Goal: Task Accomplishment & Management: Complete application form

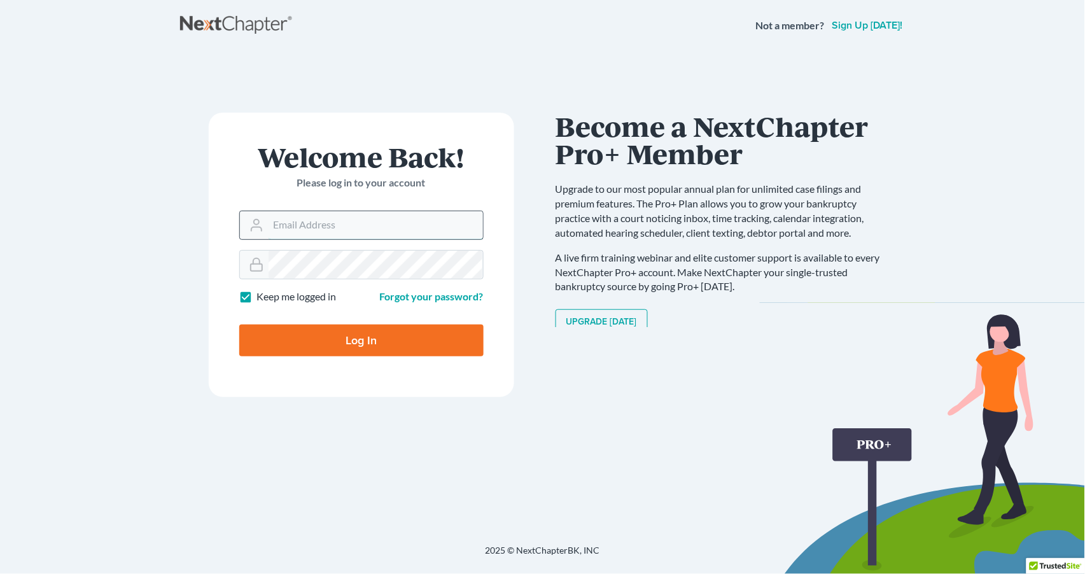
type input "emilio@esantiagolaw.com"
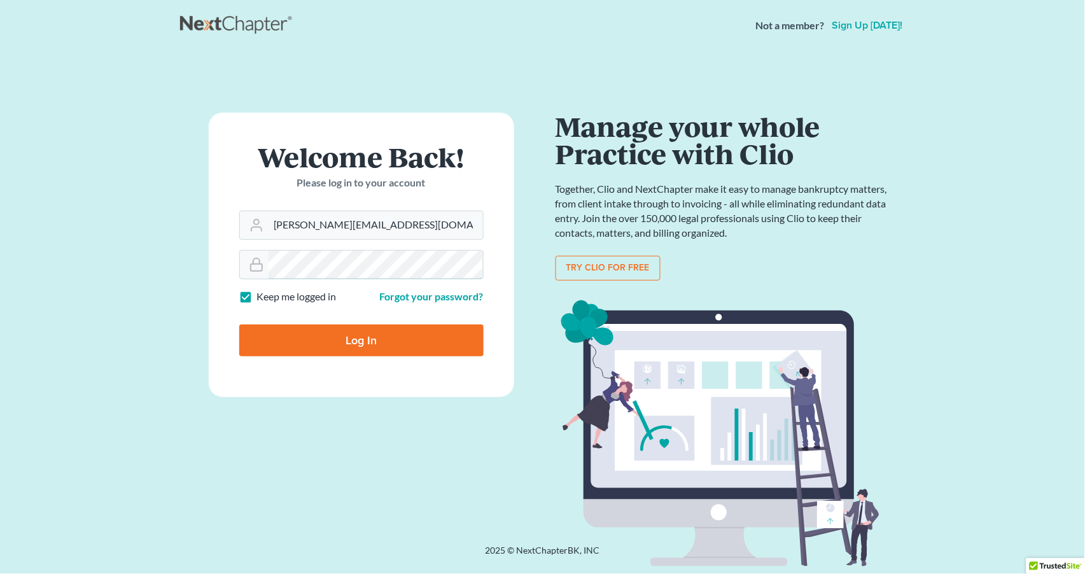
click at [361, 340] on input "Log In" at bounding box center [361, 341] width 244 height 32
type input "Thinking..."
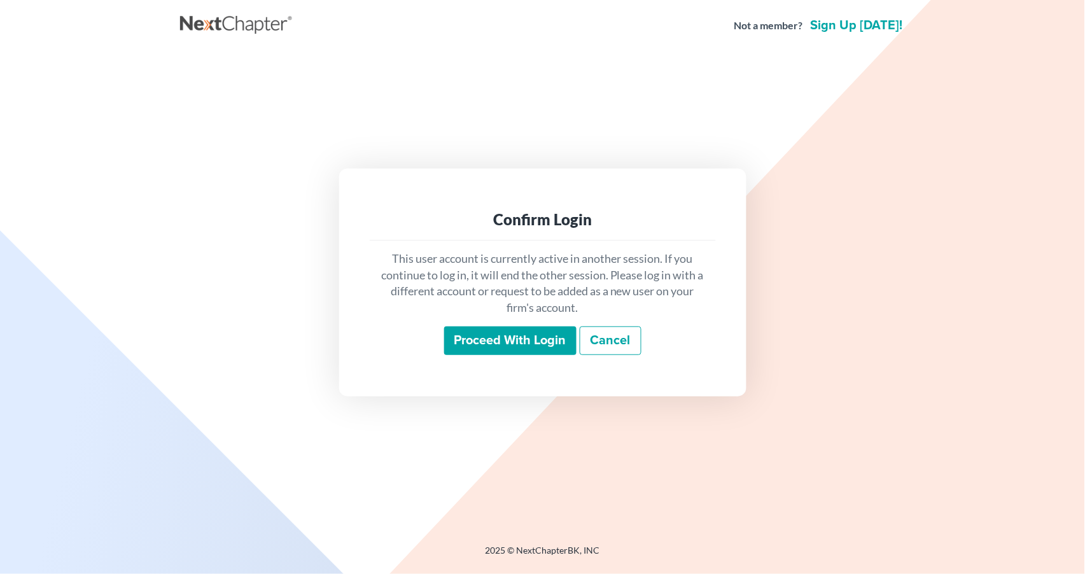
click at [540, 342] on input "Proceed with login" at bounding box center [510, 341] width 132 height 29
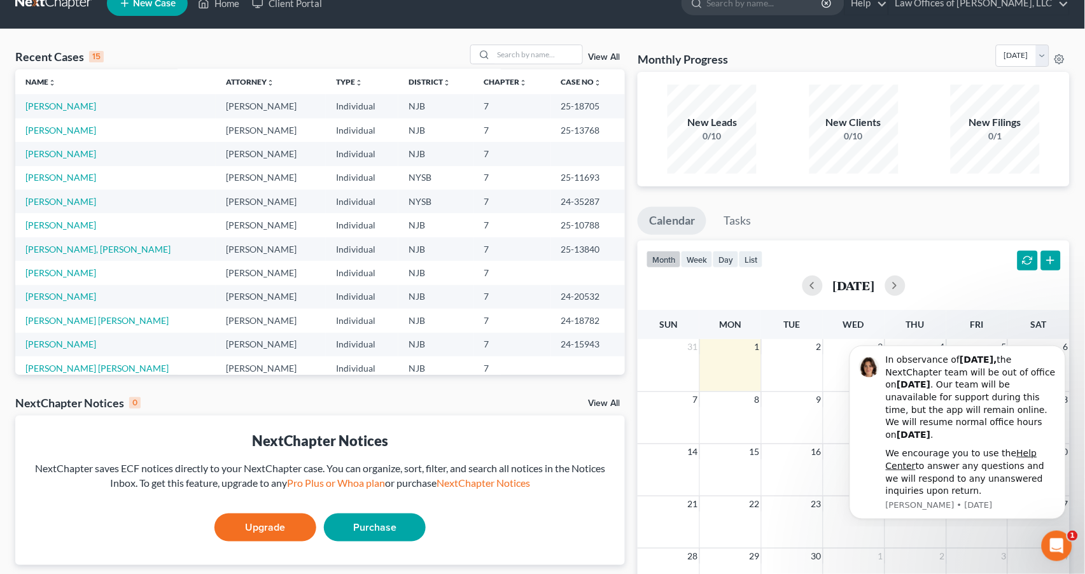
scroll to position [20, 1]
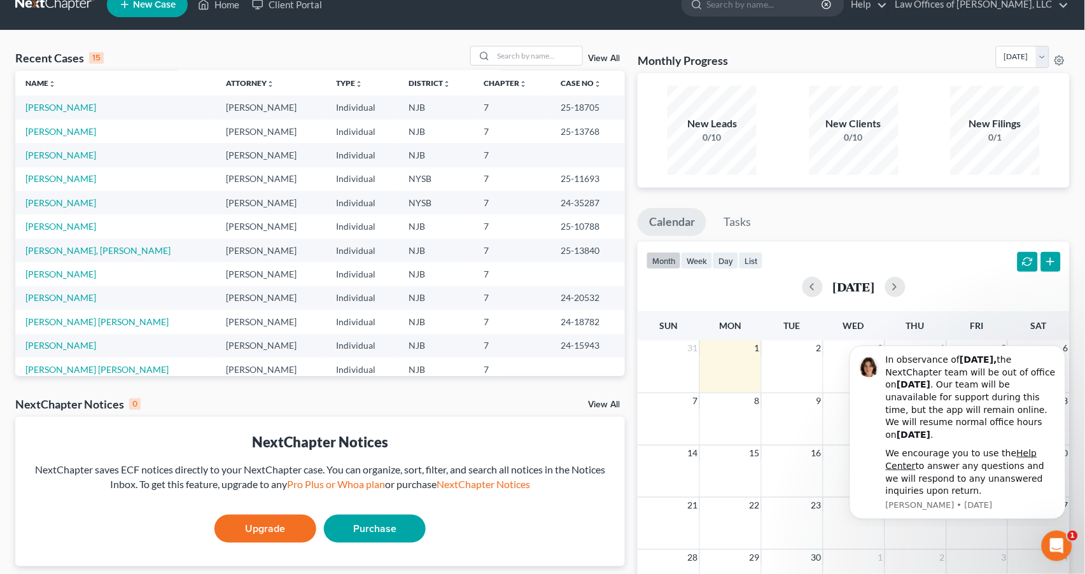
click at [78, 158] on td "[PERSON_NAME]" at bounding box center [115, 155] width 200 height 24
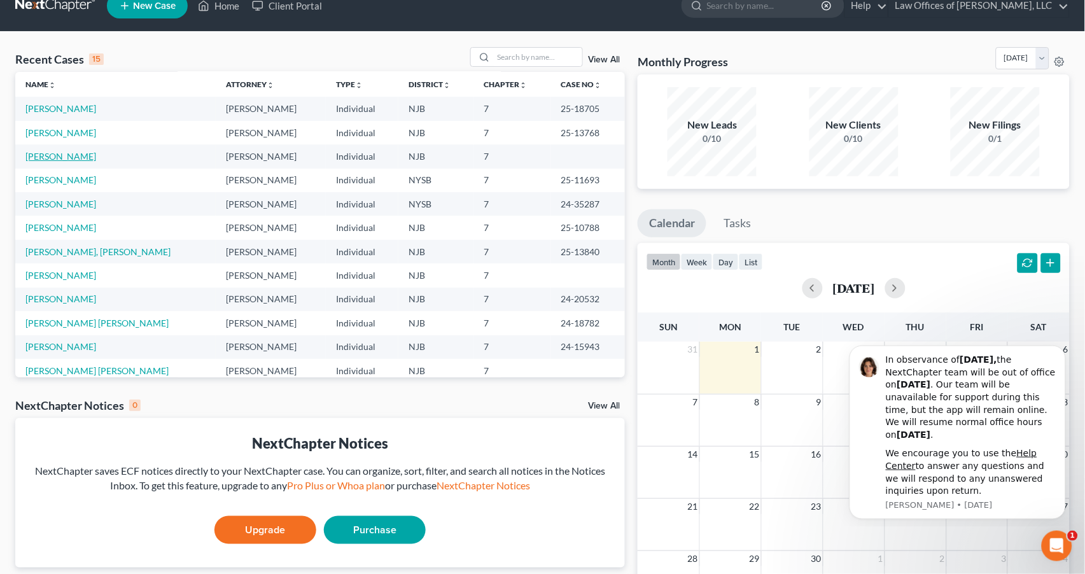
scroll to position [20, 0]
click at [71, 151] on link "[PERSON_NAME]" at bounding box center [60, 156] width 71 height 11
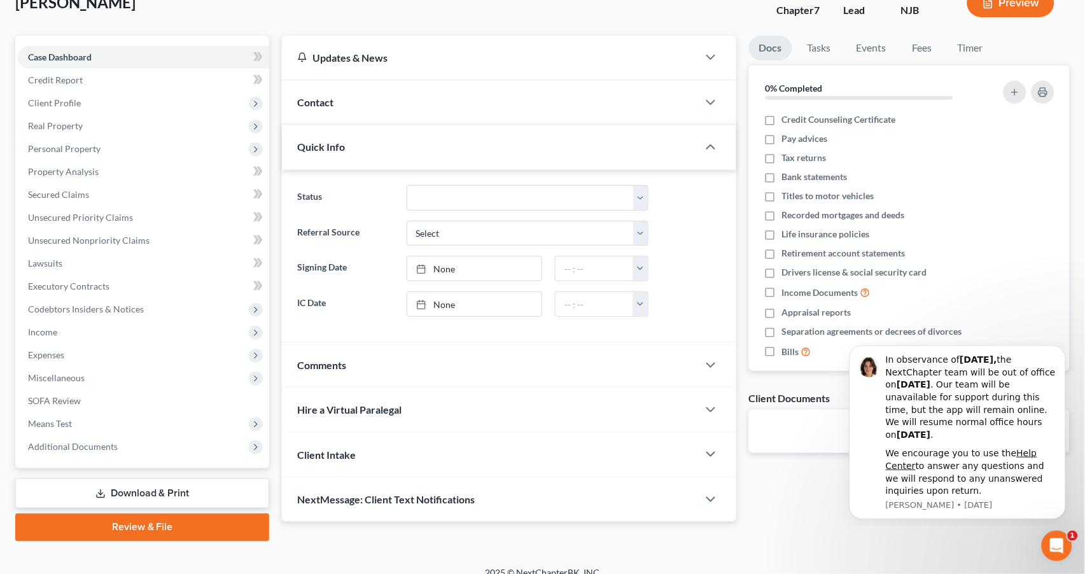
scroll to position [86, 0]
click at [1062, 351] on icon "Dismiss notification" at bounding box center [1061, 349] width 4 height 4
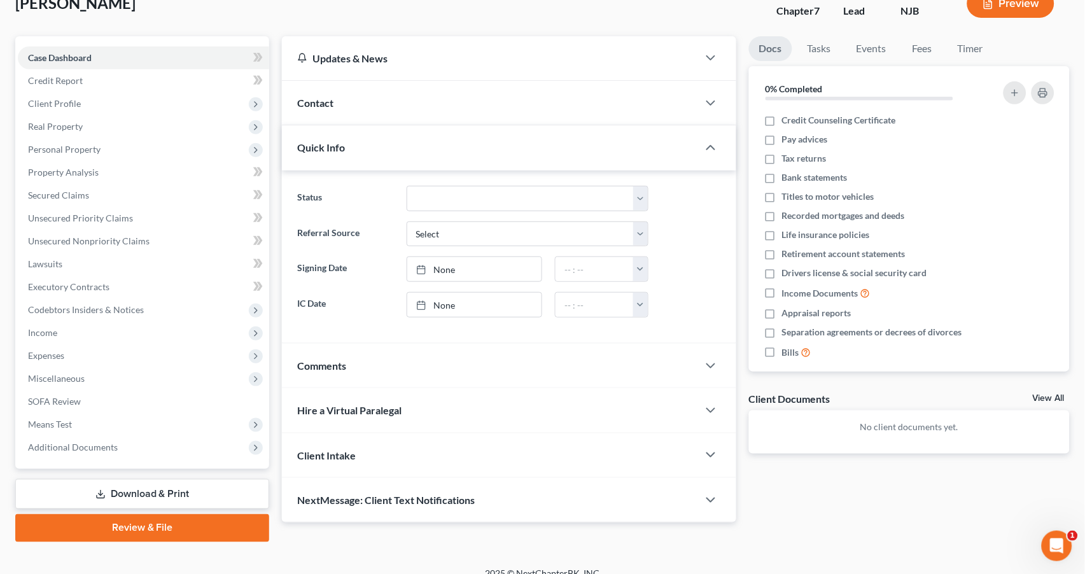
scroll to position [90, 0]
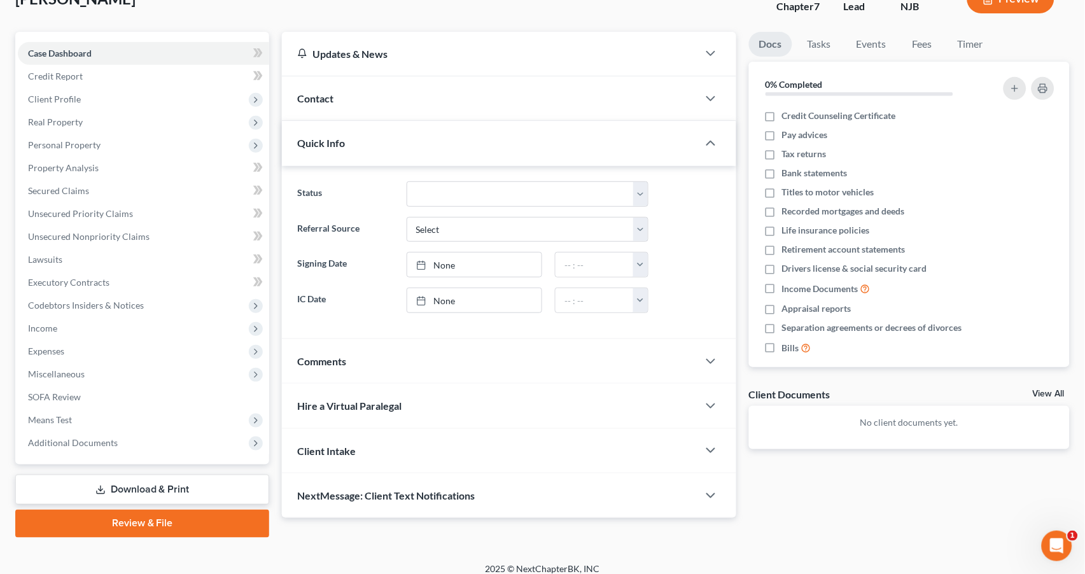
click at [913, 489] on div "Docs Tasks Events Fees Timer 0% Completed Nothing here yet! Credit Counseling C…" at bounding box center [910, 275] width 334 height 486
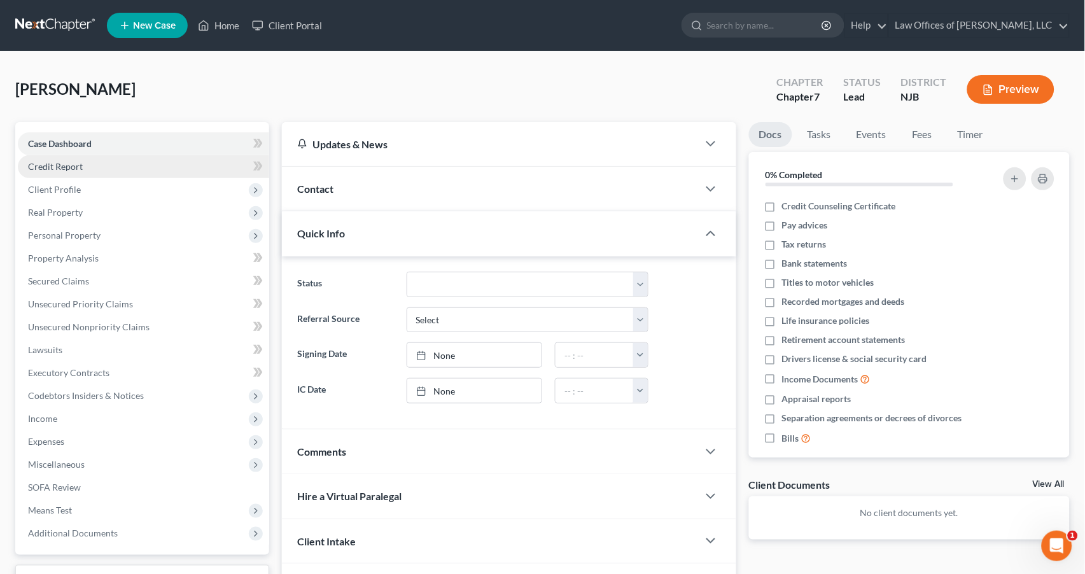
scroll to position [0, 0]
click at [90, 166] on link "Credit Report" at bounding box center [143, 166] width 251 height 23
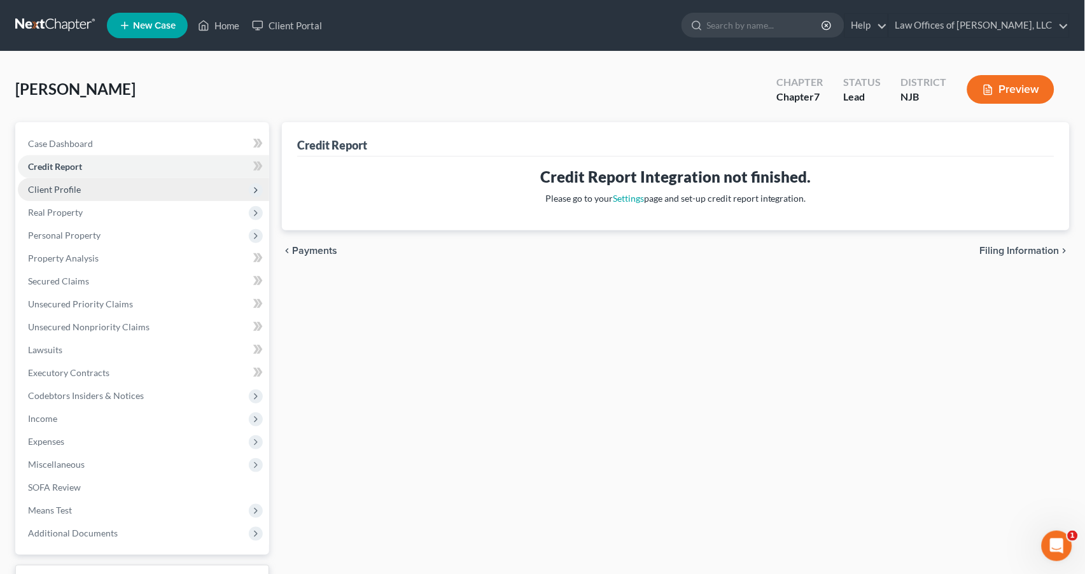
click at [78, 185] on span "Client Profile" at bounding box center [54, 189] width 53 height 11
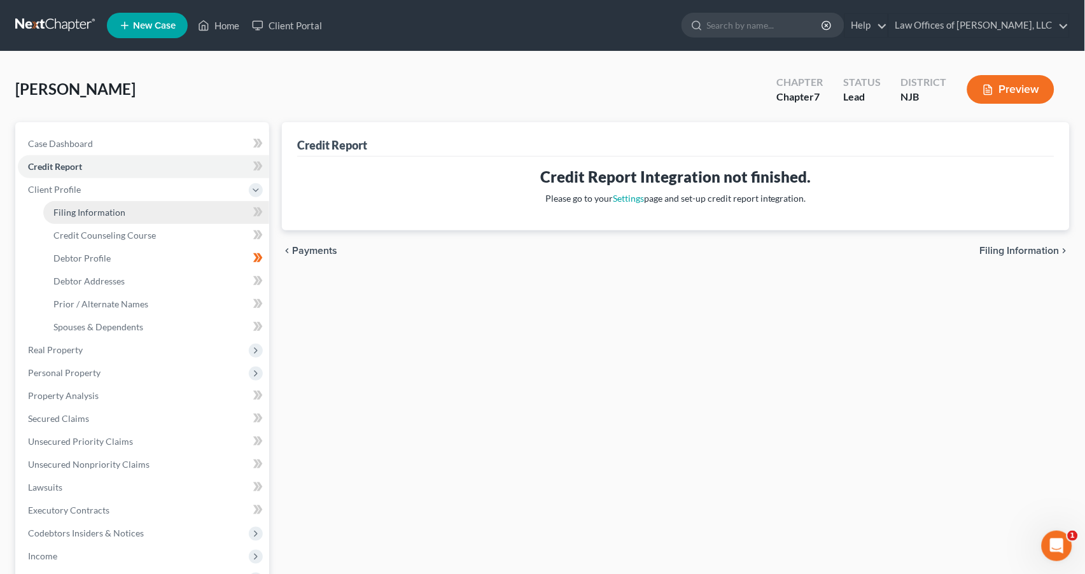
drag, startPoint x: 100, startPoint y: 208, endPoint x: 106, endPoint y: 206, distance: 6.6
click at [101, 207] on span "Filing Information" at bounding box center [89, 212] width 72 height 11
select select "1"
select select "0"
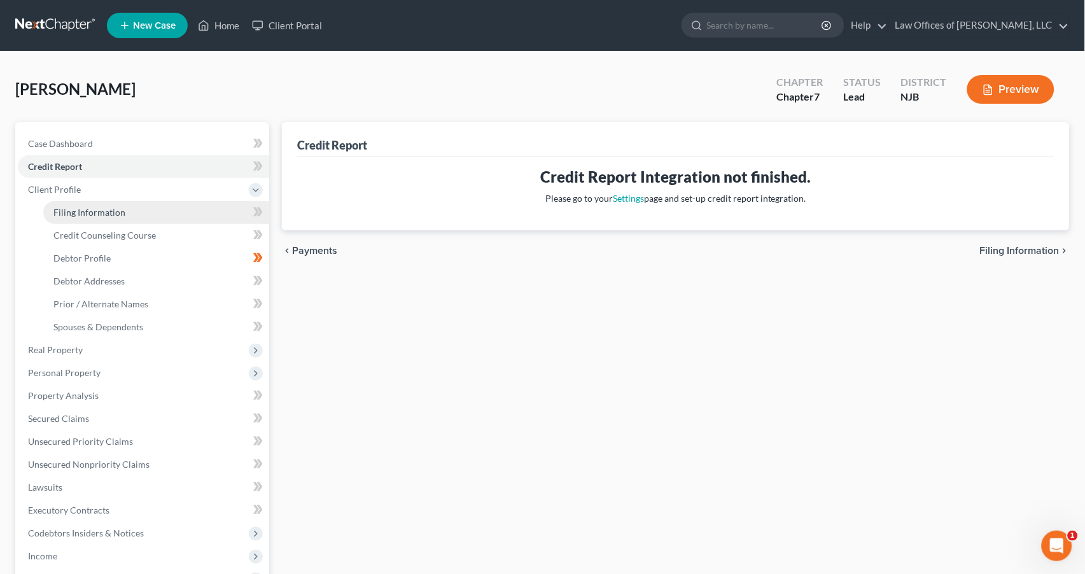
select select "51"
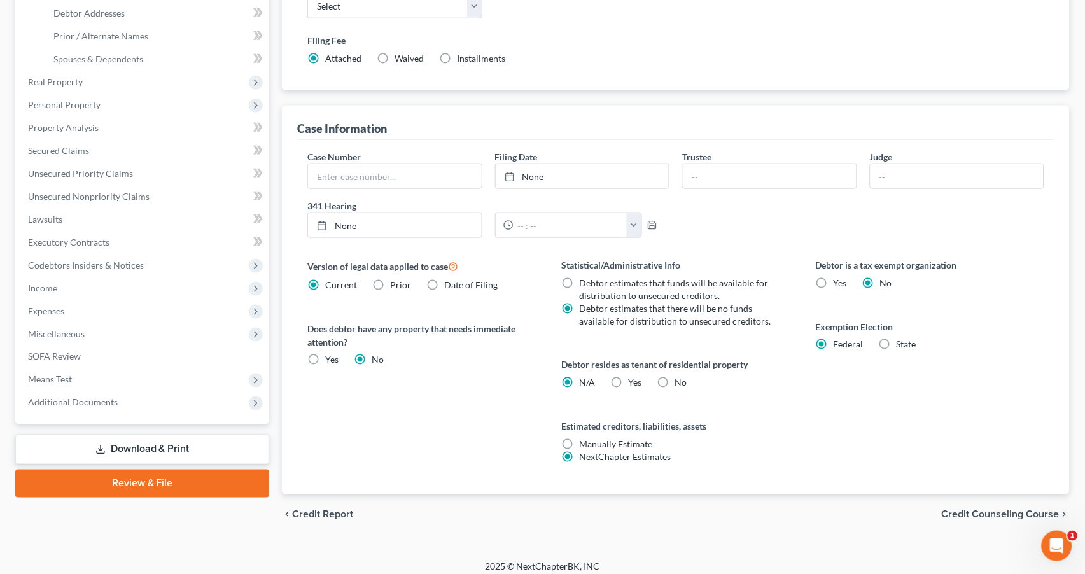
click at [1065, 510] on icon "chevron_right" at bounding box center [1065, 515] width 10 height 10
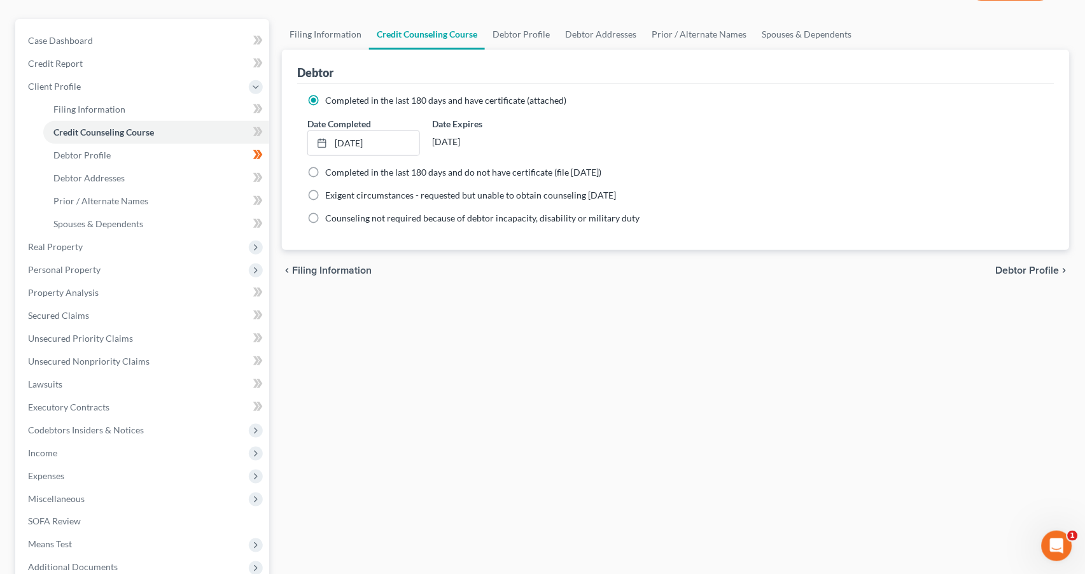
click at [1032, 269] on span "Debtor Profile" at bounding box center [1028, 270] width 64 height 10
select select "0"
select select "1"
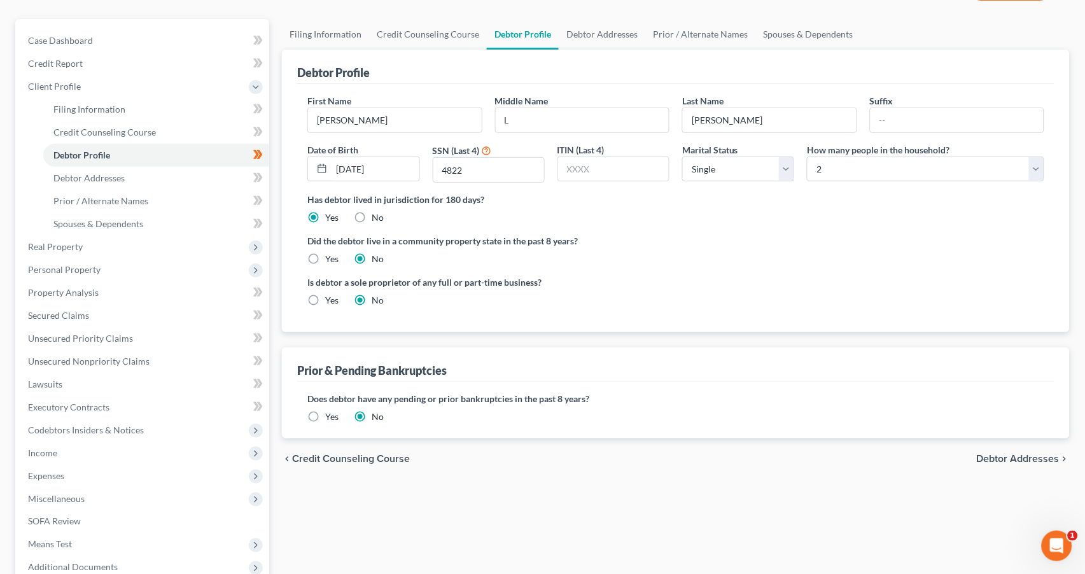
radio input "true"
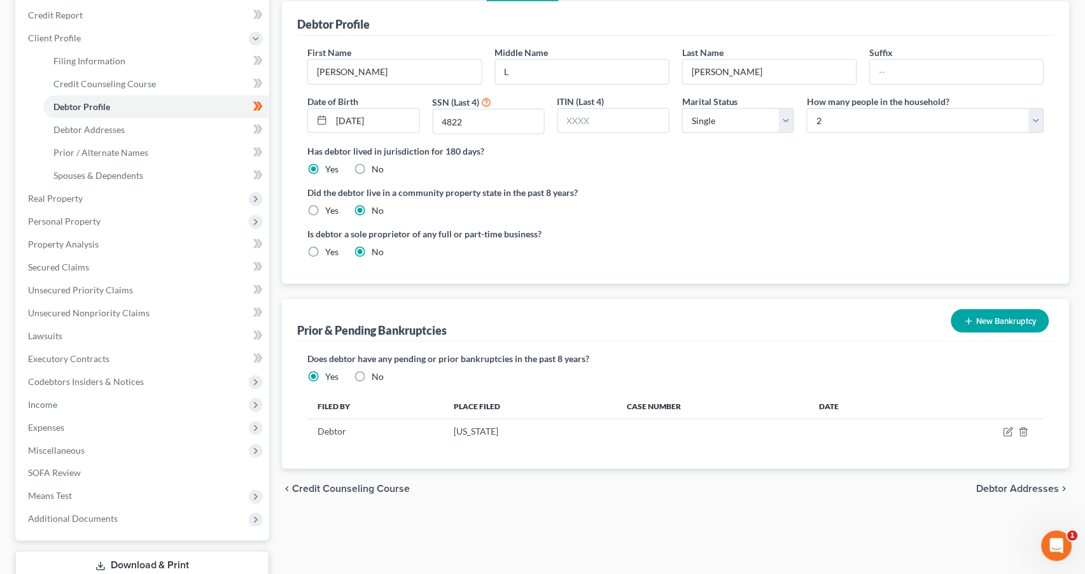
scroll to position [151, 1]
click at [372, 370] on label "No" at bounding box center [378, 376] width 12 height 13
click at [377, 370] on input "No" at bounding box center [381, 374] width 8 height 8
radio input "true"
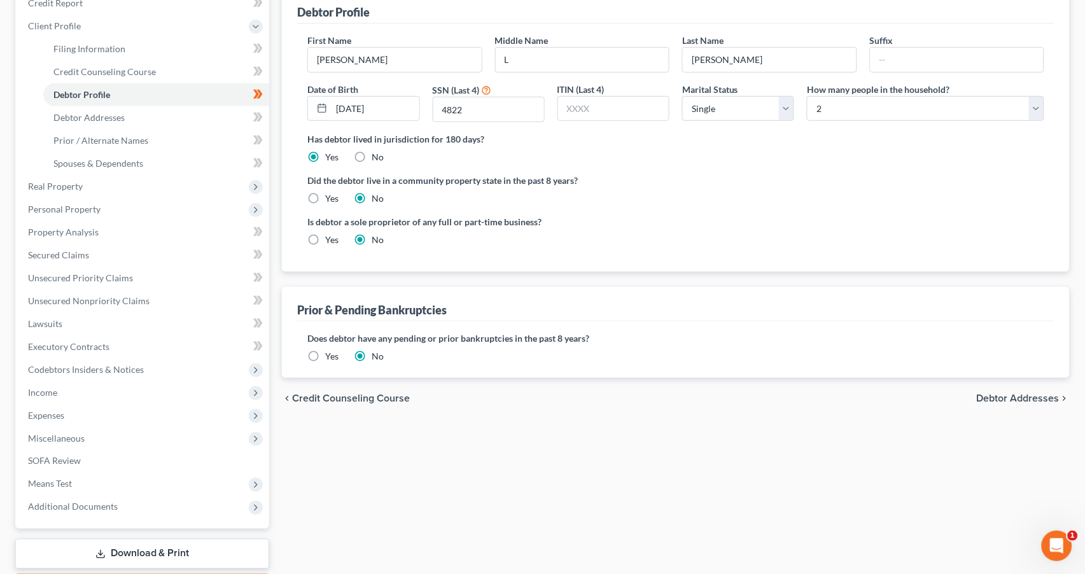
scroll to position [165, 0]
click at [1039, 391] on span "Debtor Addresses" at bounding box center [1018, 396] width 83 height 10
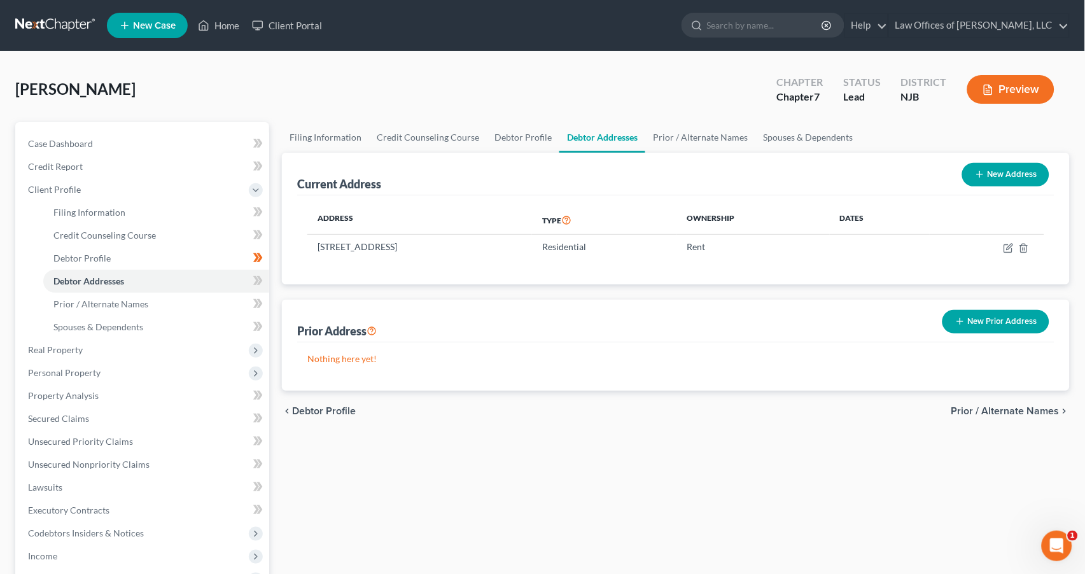
click at [1039, 406] on span "Prior / Alternate Names" at bounding box center [1006, 411] width 108 height 10
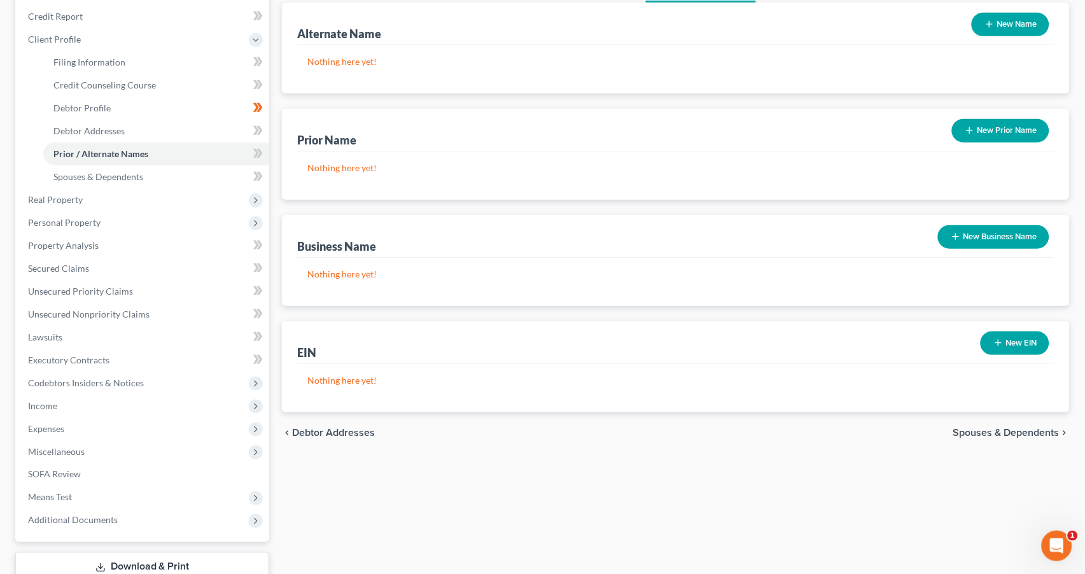
scroll to position [169, 0]
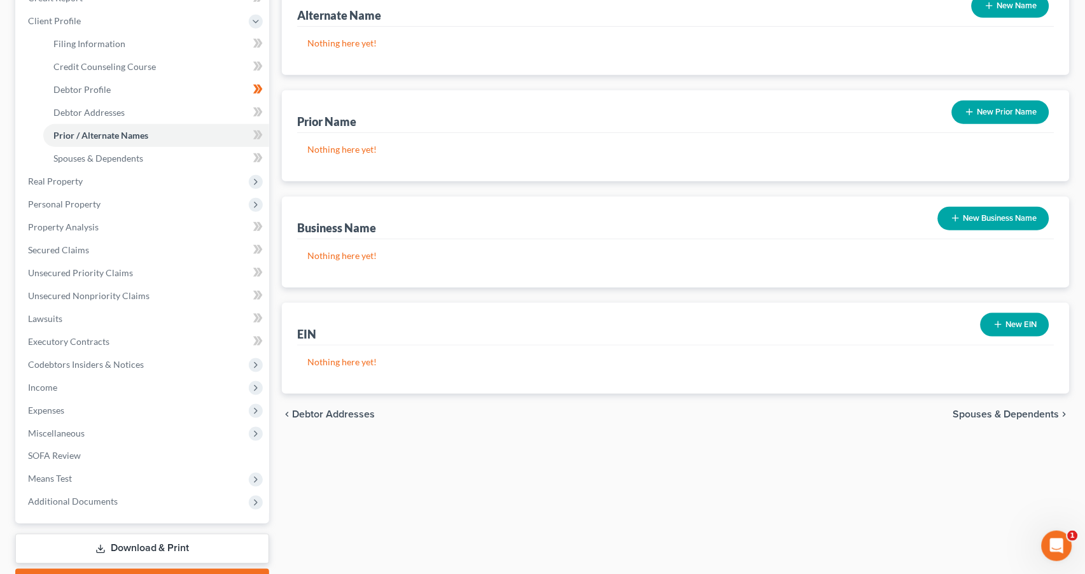
click at [1013, 409] on span "Spouses & Dependents" at bounding box center [1006, 414] width 106 height 10
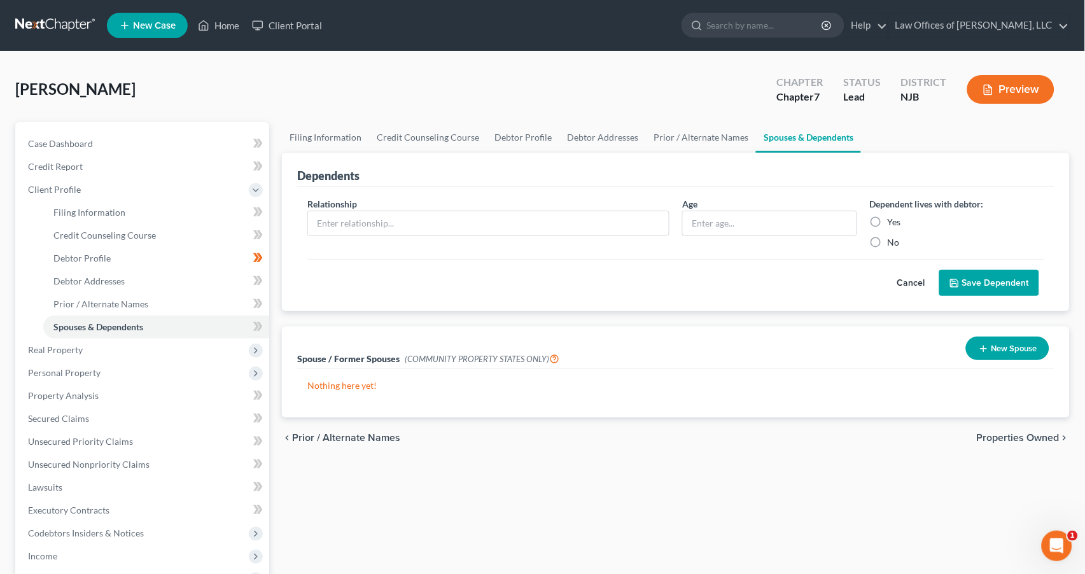
click at [1034, 433] on span "Properties Owned" at bounding box center [1018, 438] width 83 height 10
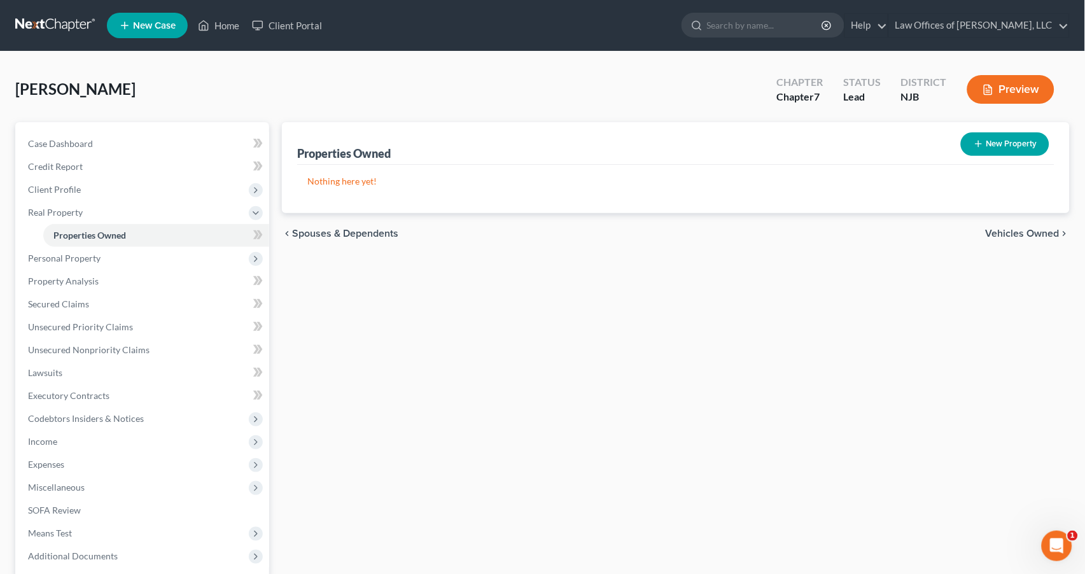
click at [1046, 229] on span "Vehicles Owned" at bounding box center [1023, 234] width 74 height 10
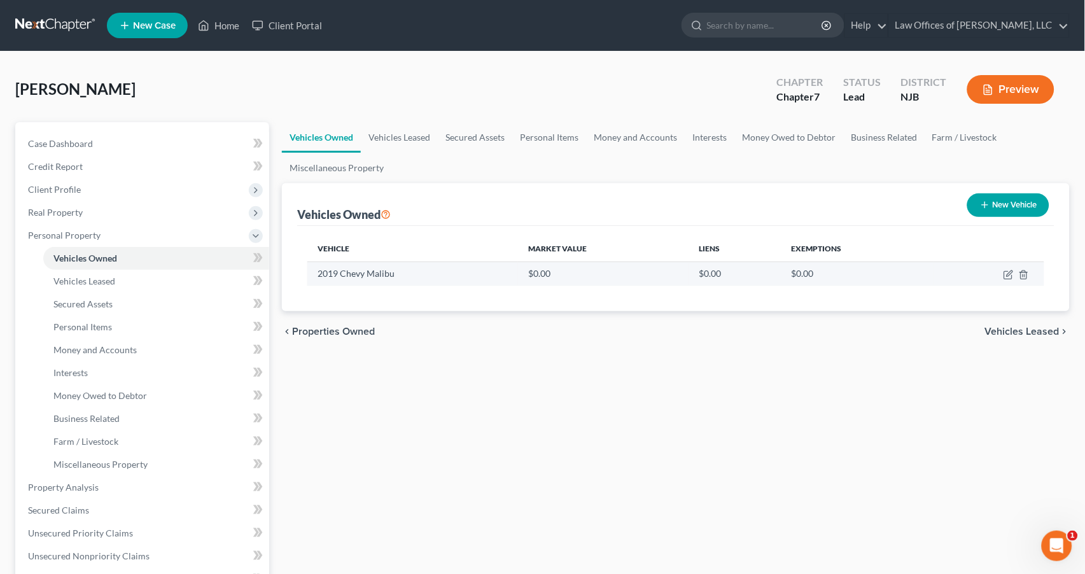
click at [1003, 272] on td at bounding box center [989, 274] width 110 height 24
click at [1007, 272] on icon "button" at bounding box center [1009, 275] width 10 height 10
select select "0"
select select "7"
select select "2"
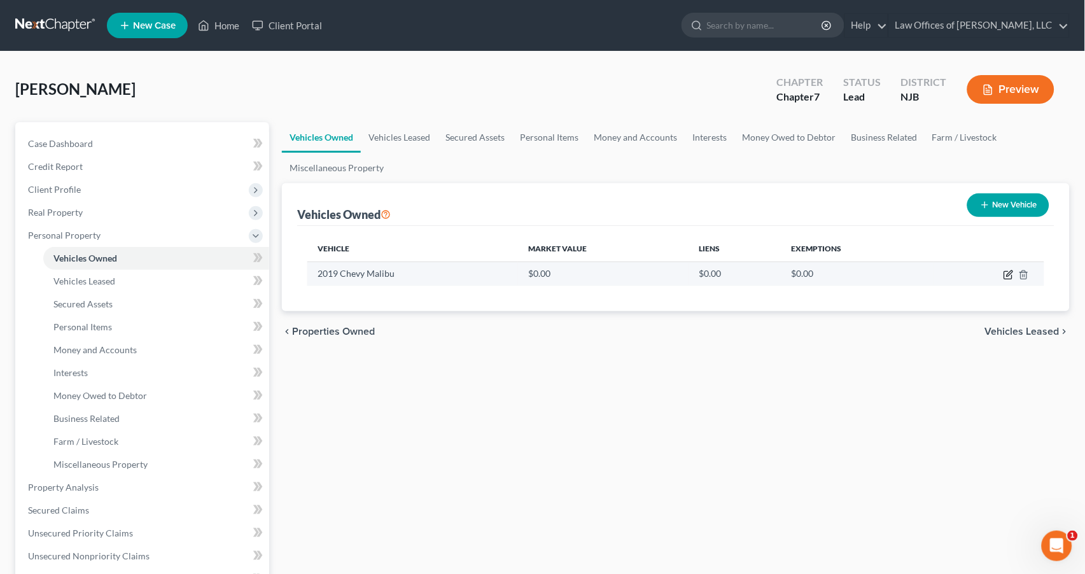
select select "0"
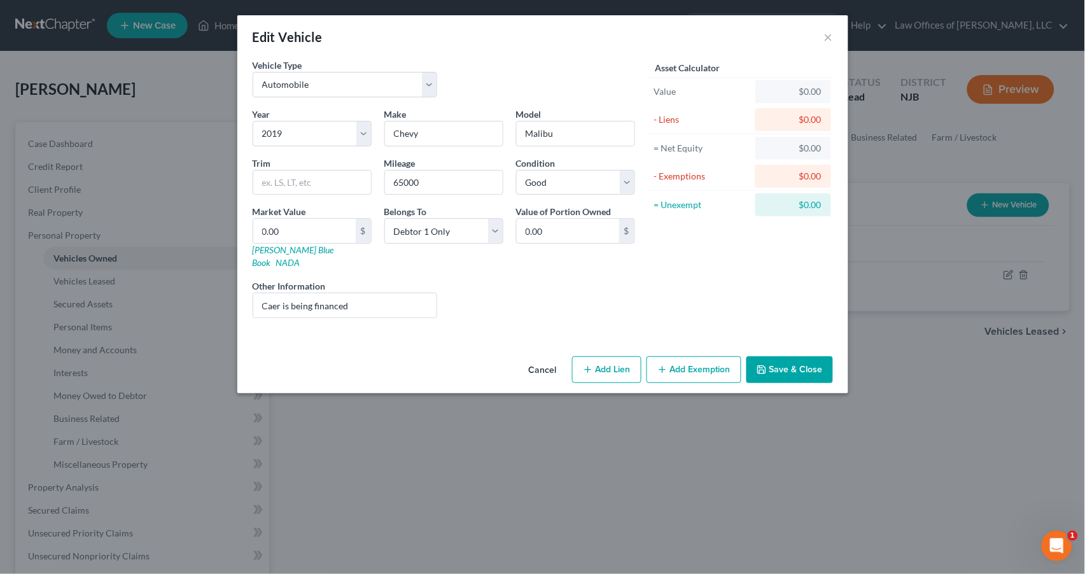
click at [540, 358] on button "Cancel" at bounding box center [543, 370] width 48 height 25
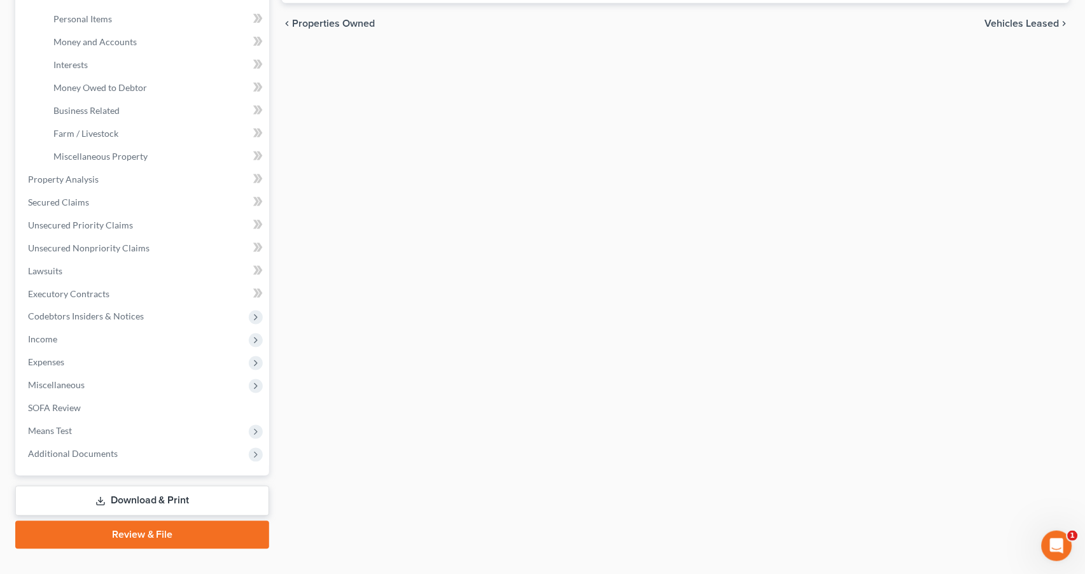
scroll to position [307, 0]
